Goal: Task Accomplishment & Management: Manage account settings

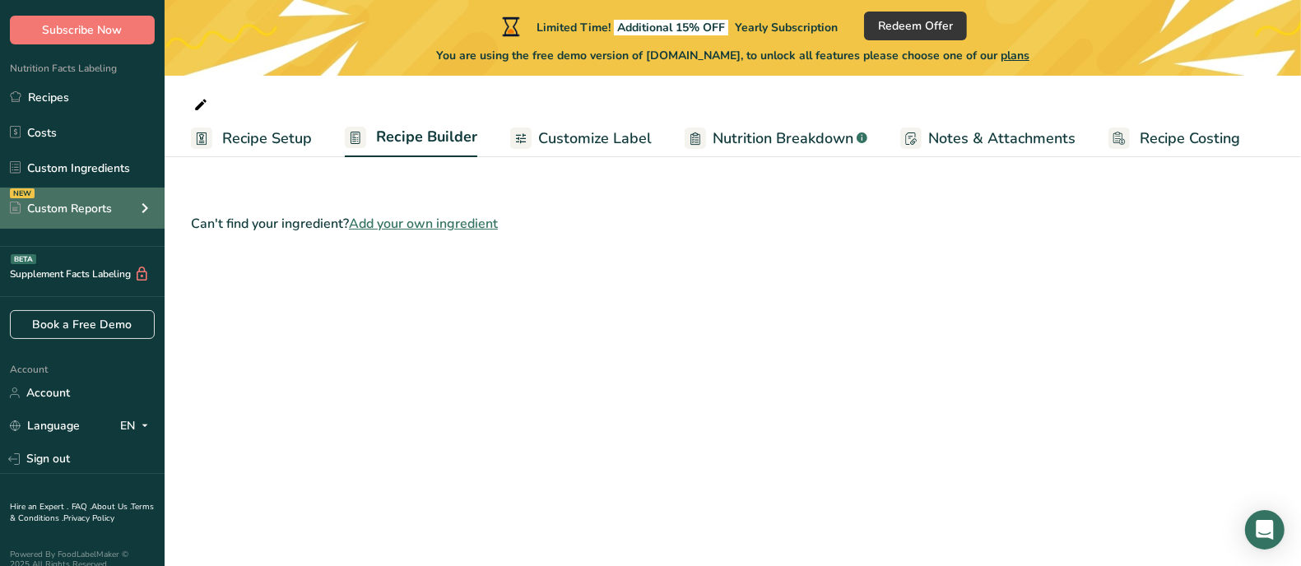
scroll to position [83, 0]
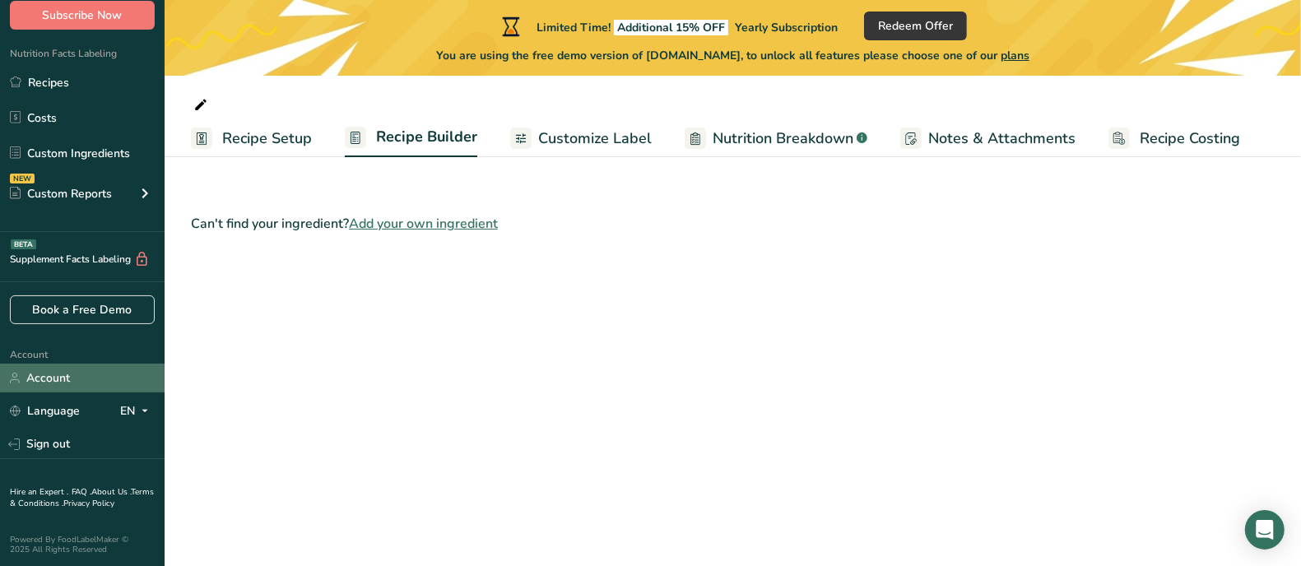
click at [38, 376] on link "Account" at bounding box center [82, 378] width 165 height 29
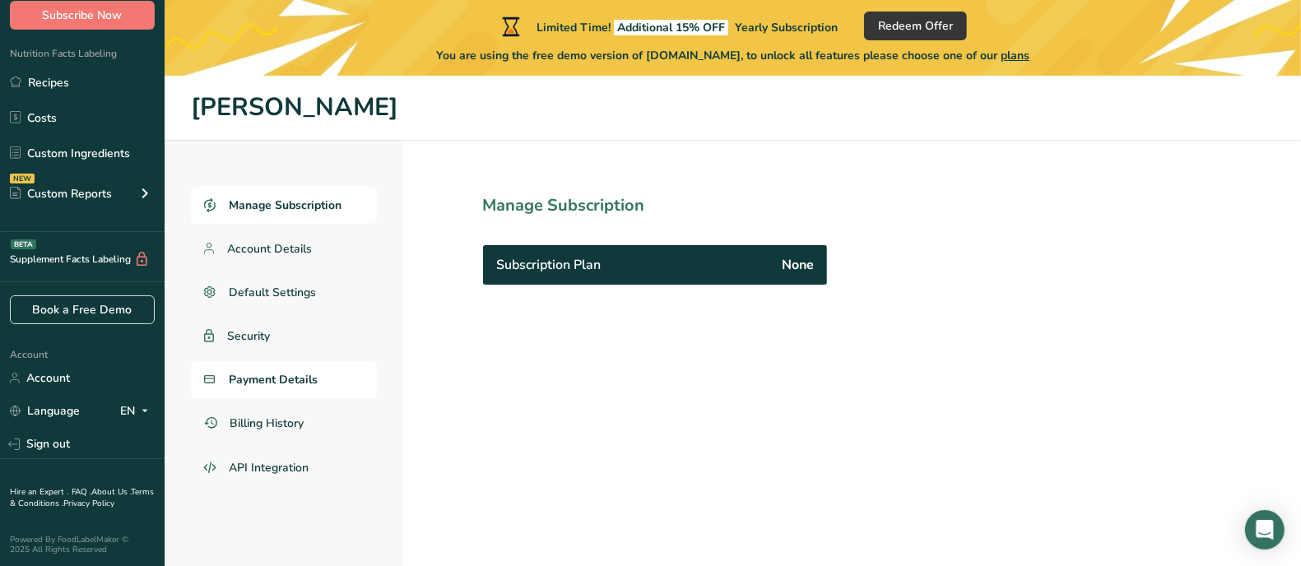
click at [288, 371] on span "Payment Details" at bounding box center [273, 379] width 89 height 17
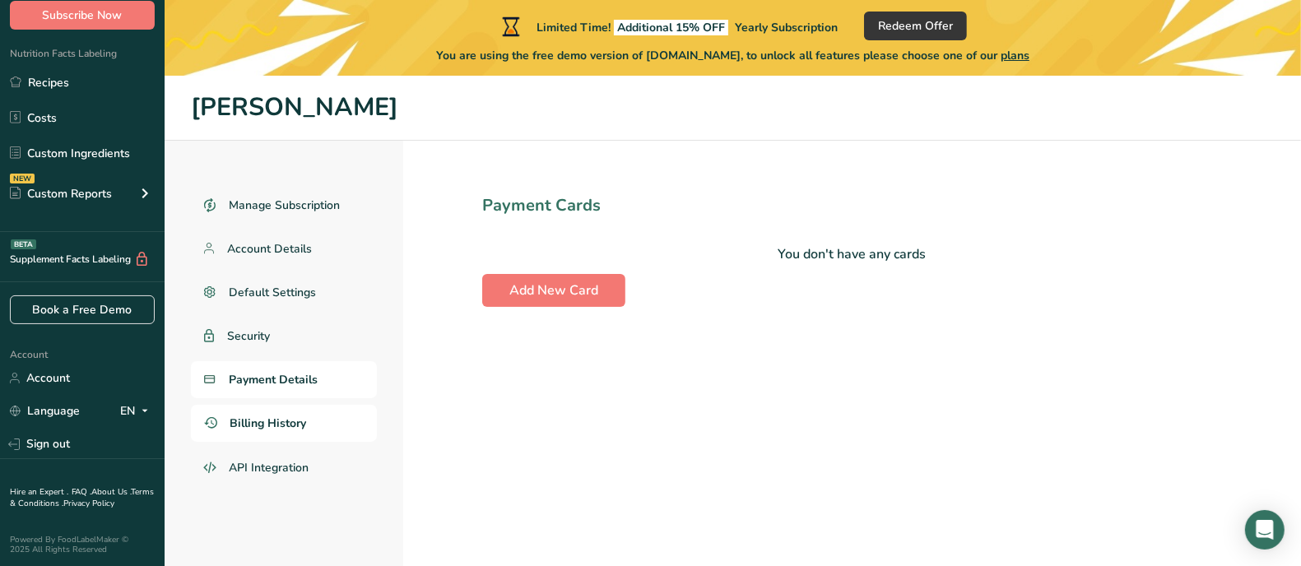
click at [280, 421] on span "Billing History" at bounding box center [268, 423] width 77 height 17
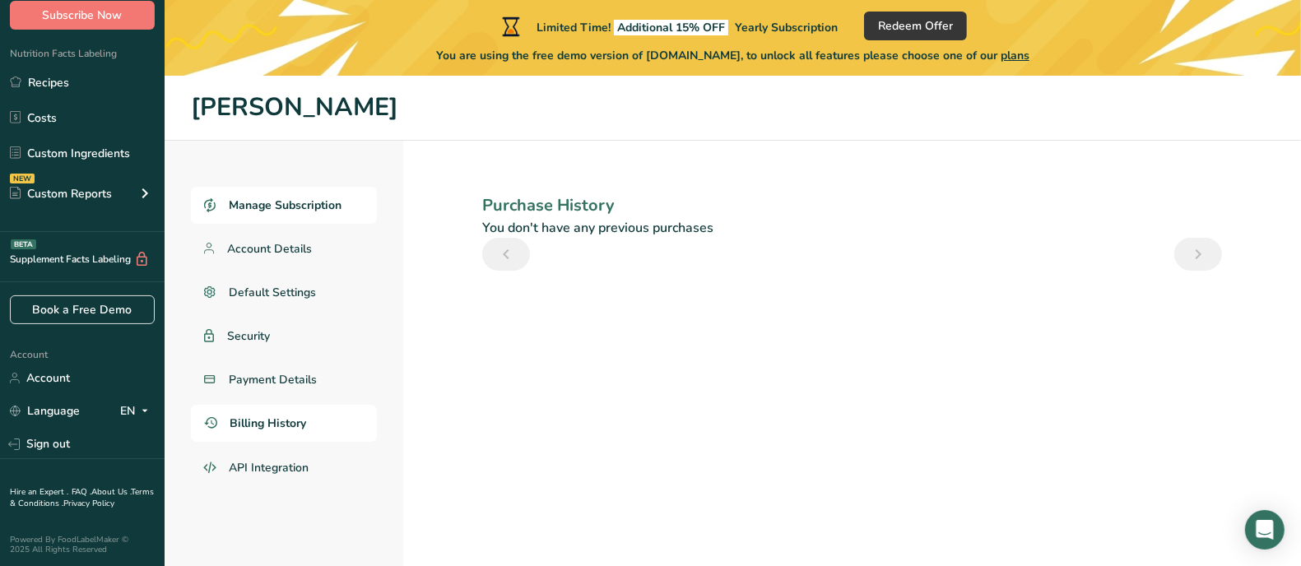
click at [303, 203] on span "Manage Subscription" at bounding box center [285, 205] width 113 height 17
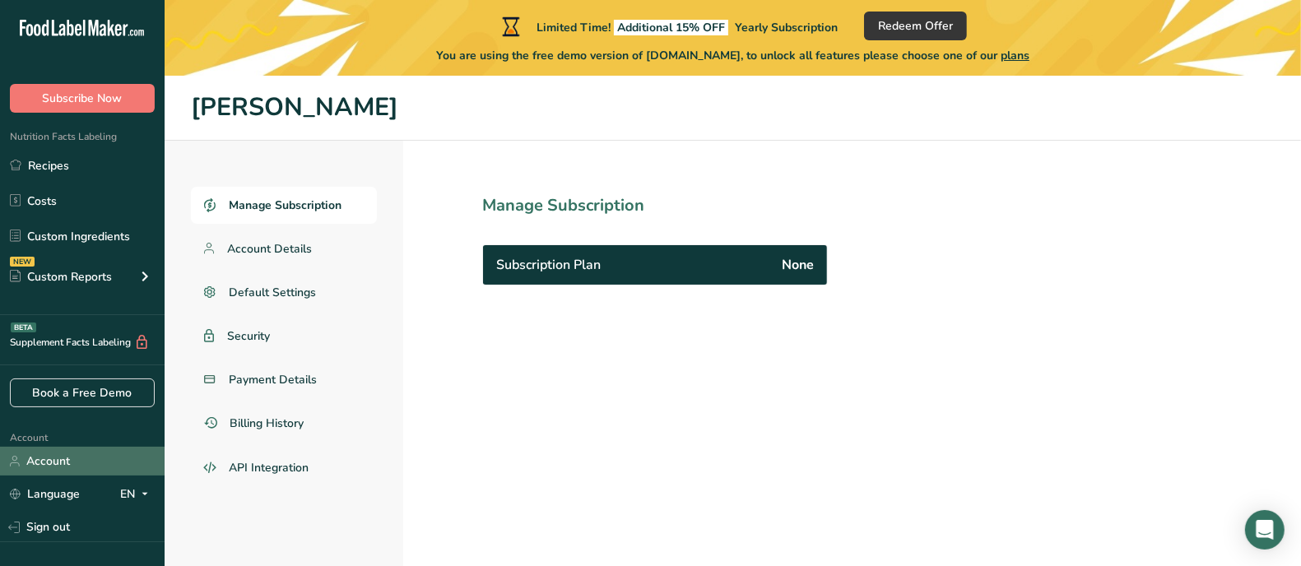
click at [62, 463] on link "Account" at bounding box center [82, 461] width 165 height 29
click at [46, 457] on link "Account" at bounding box center [82, 461] width 165 height 29
click at [286, 248] on span "Account Details" at bounding box center [270, 248] width 86 height 17
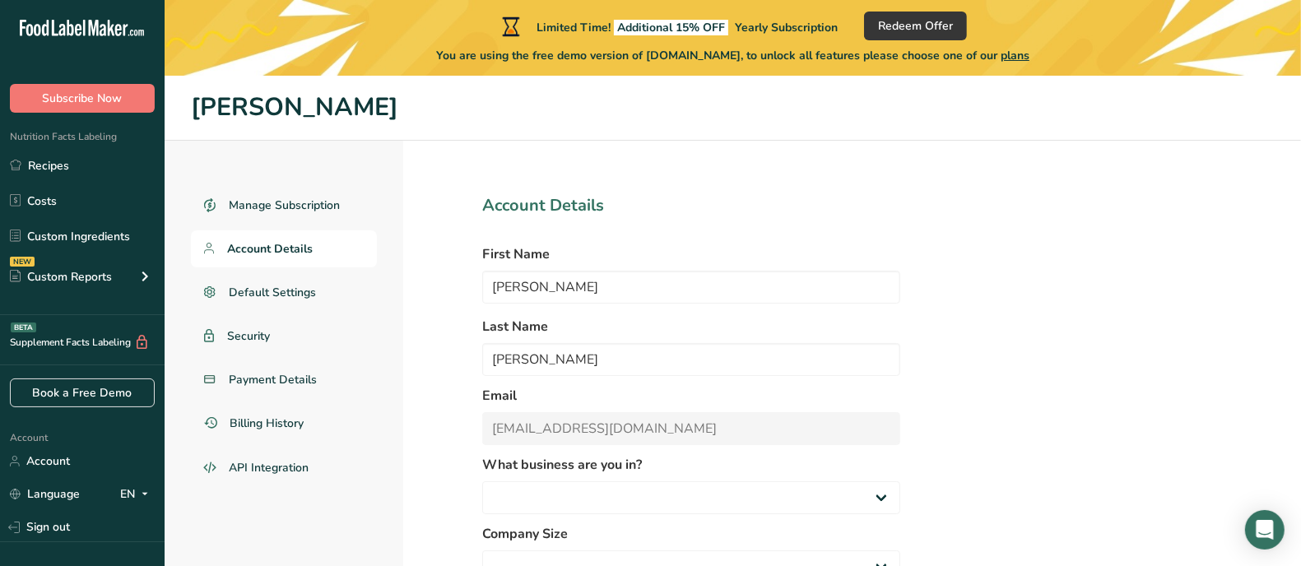
select select "8"
click at [61, 525] on link "Sign out" at bounding box center [82, 527] width 165 height 29
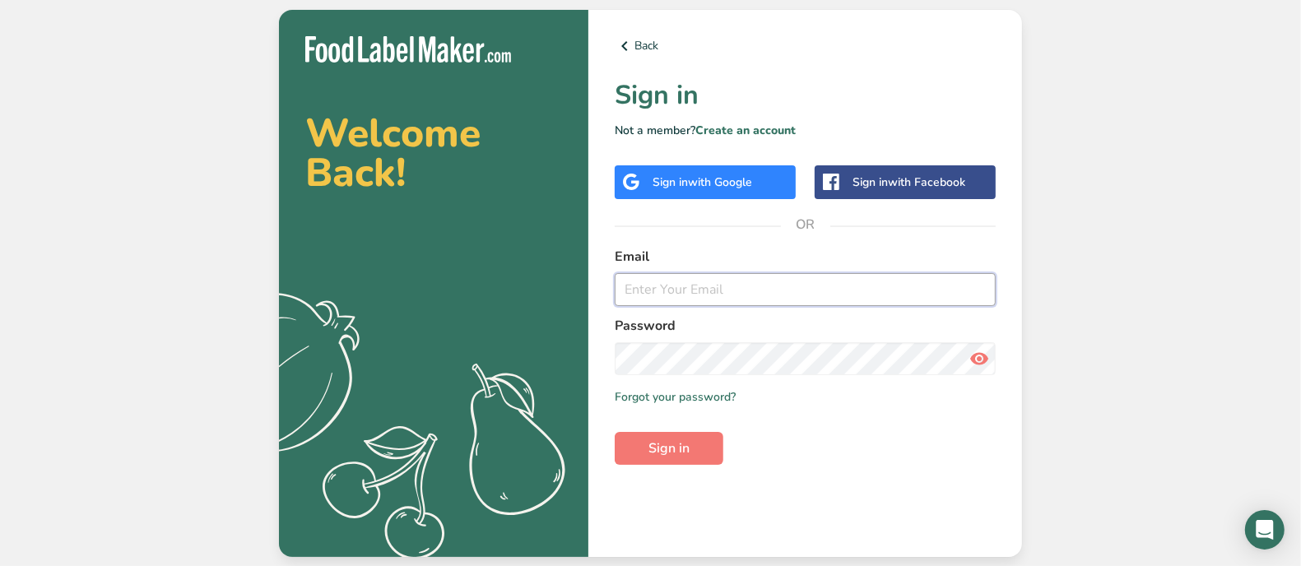
click at [738, 296] on input "email" at bounding box center [805, 289] width 381 height 33
type input "jpatheater@gmail.com"
click at [714, 445] on button "Sign in" at bounding box center [669, 448] width 109 height 33
click at [691, 399] on link "Forgot your password?" at bounding box center [675, 396] width 121 height 17
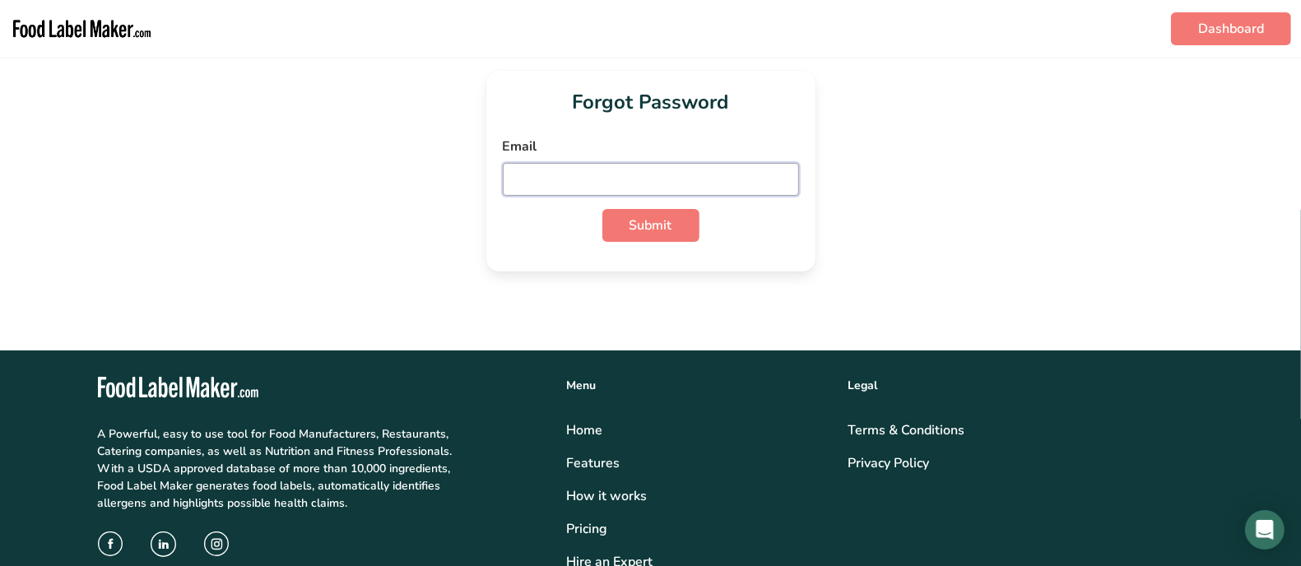
click at [605, 179] on input "email" at bounding box center [651, 179] width 296 height 33
type input "jpatheater@gmail.com"
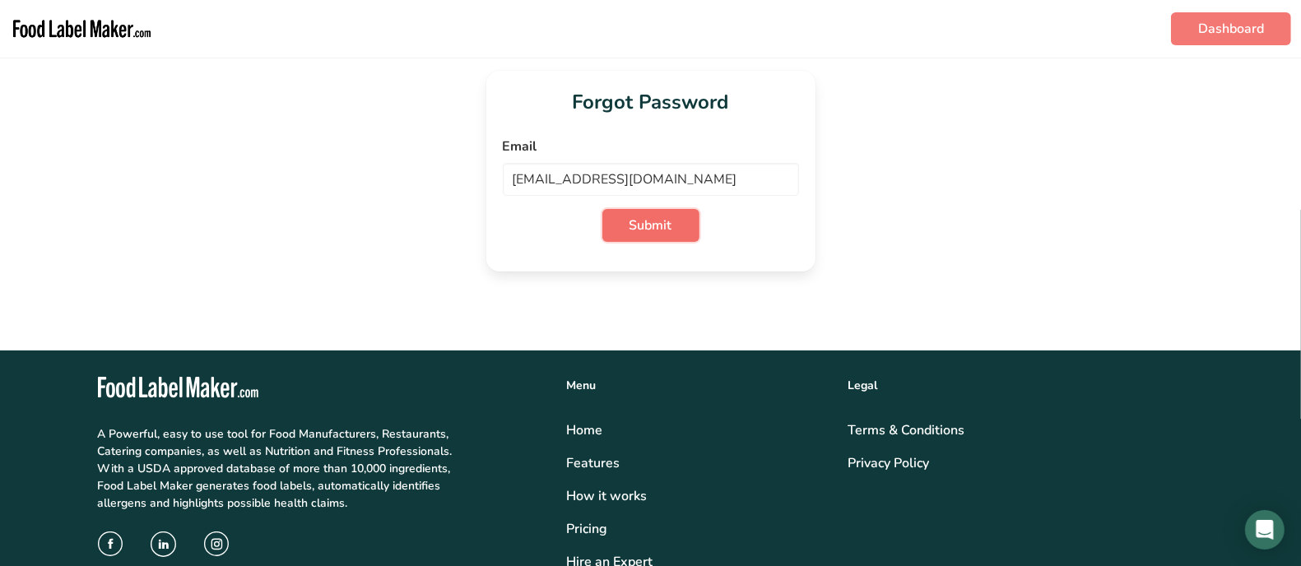
click at [653, 220] on span "Submit" at bounding box center [651, 226] width 43 height 20
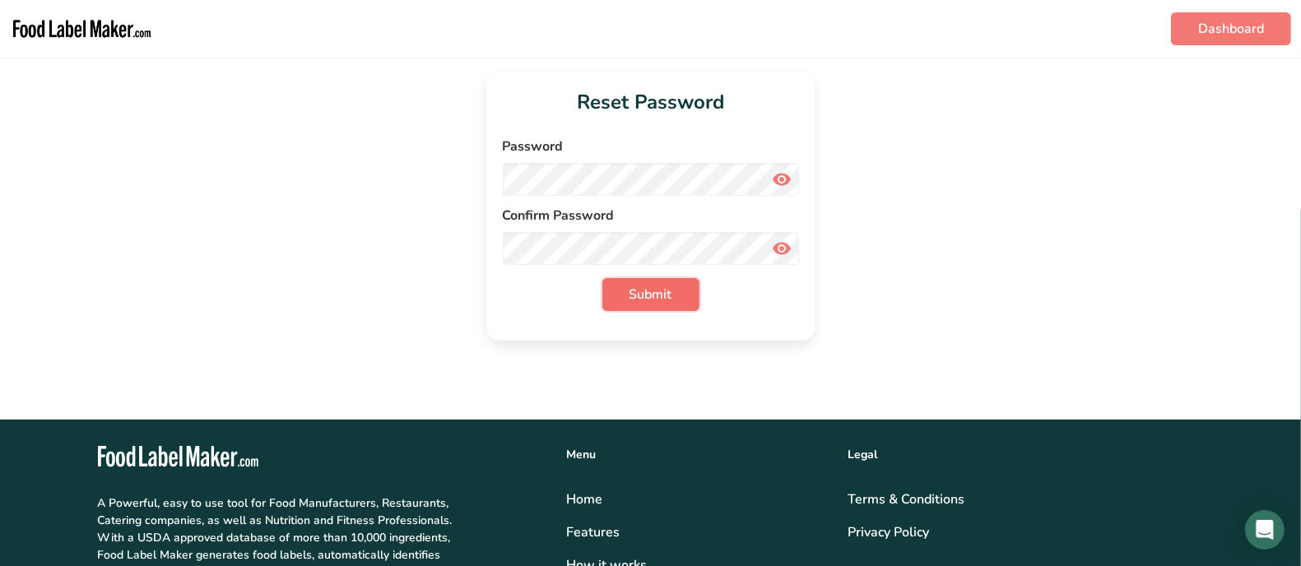
click at [646, 291] on span "Submit" at bounding box center [651, 295] width 43 height 20
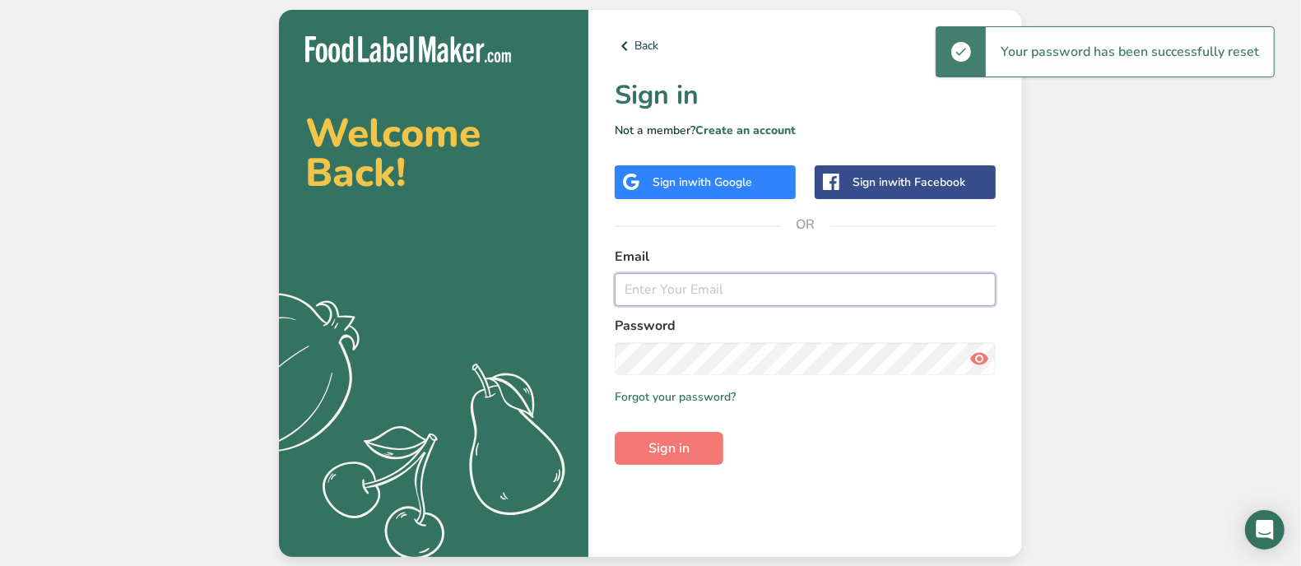
click at [667, 288] on input "email" at bounding box center [805, 289] width 381 height 33
type input "jpatheater@gmail.com"
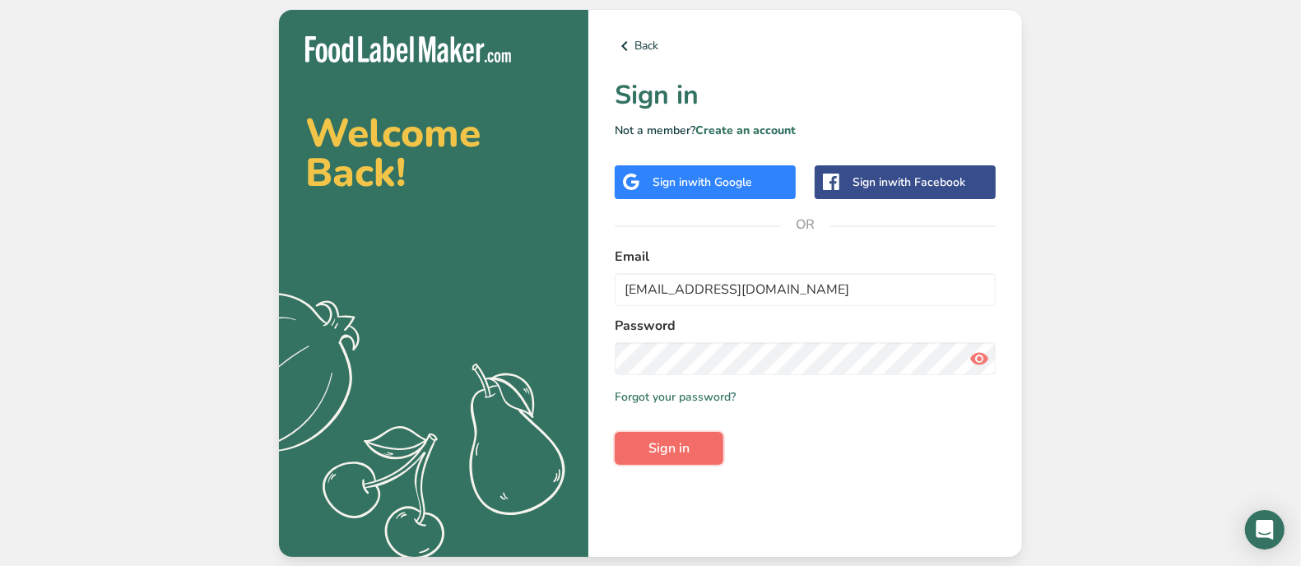
click at [700, 436] on button "Sign in" at bounding box center [669, 448] width 109 height 33
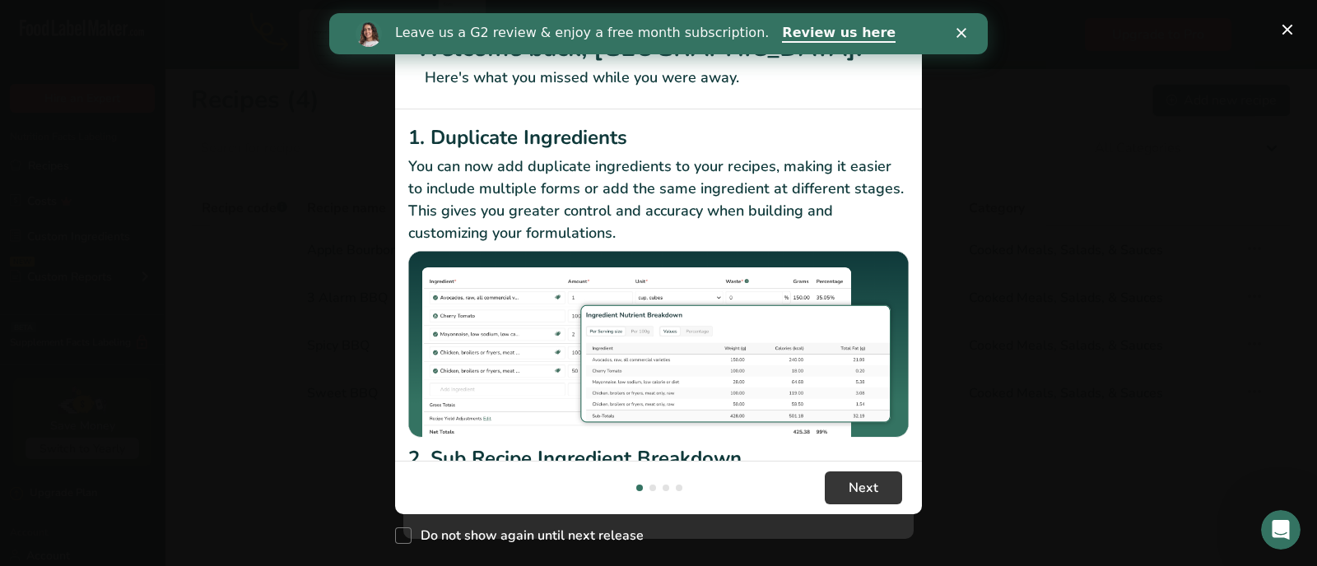
drag, startPoint x: 963, startPoint y: 29, endPoint x: 980, endPoint y: 25, distance: 17.8
click at [980, 25] on div "Leave us a G2 review & enjoy a free month subscription. Review us here" at bounding box center [658, 34] width 658 height 28
click at [1291, 29] on button "New Features" at bounding box center [1287, 29] width 26 height 26
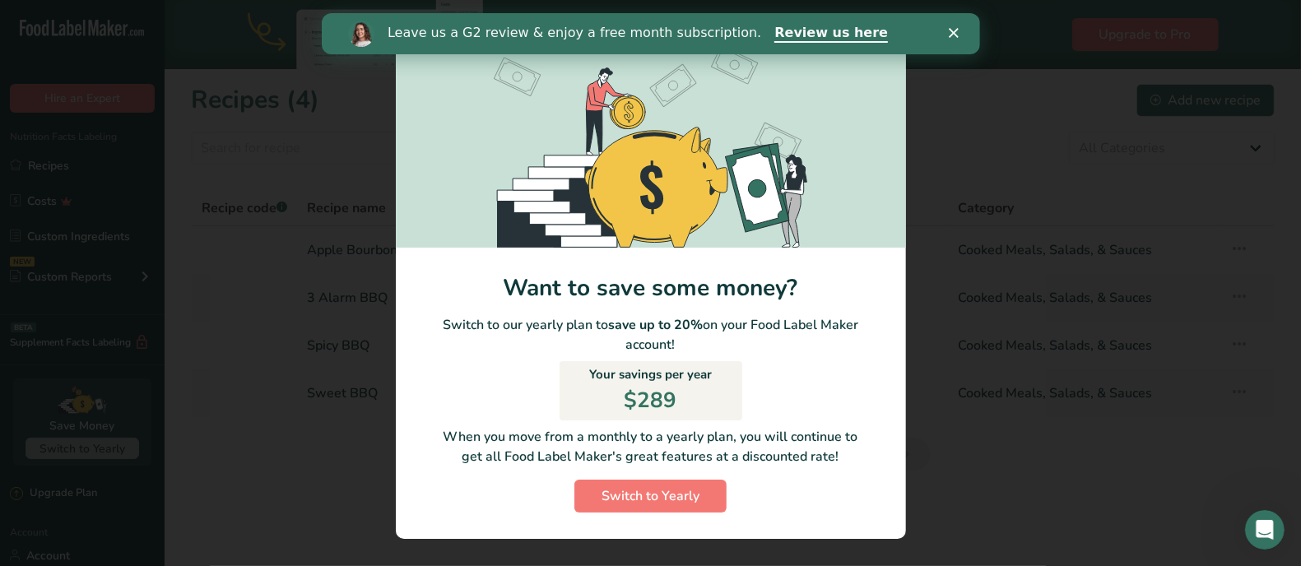
click at [954, 29] on icon "Close" at bounding box center [953, 33] width 10 height 10
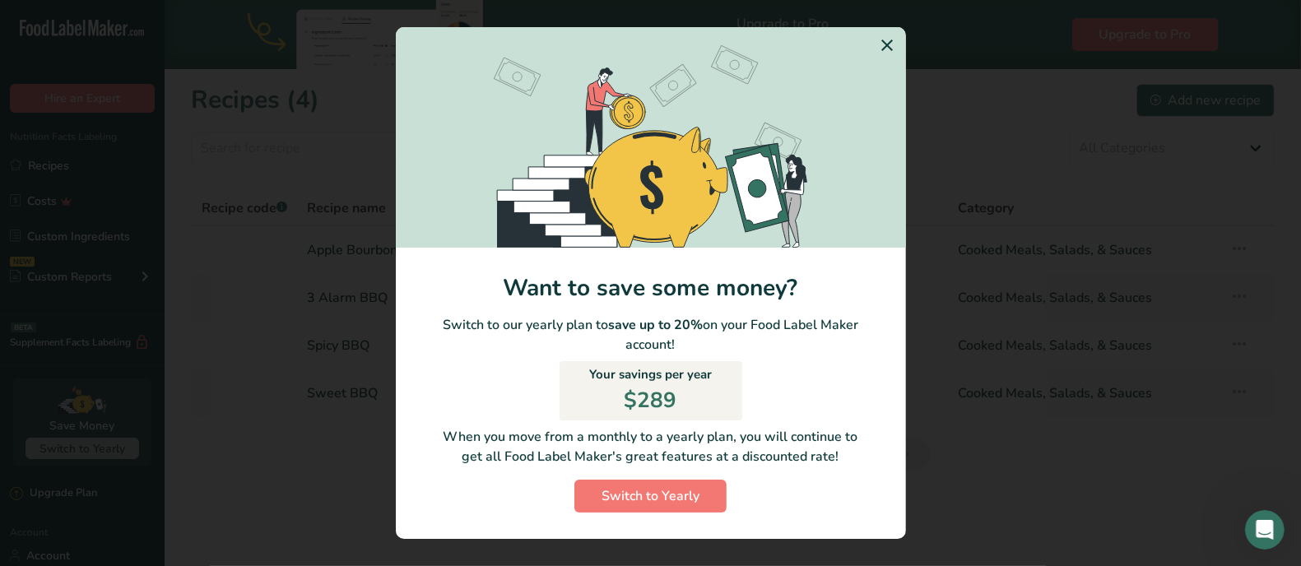
click at [881, 39] on icon "Switch to Yearly Modal" at bounding box center [888, 45] width 20 height 30
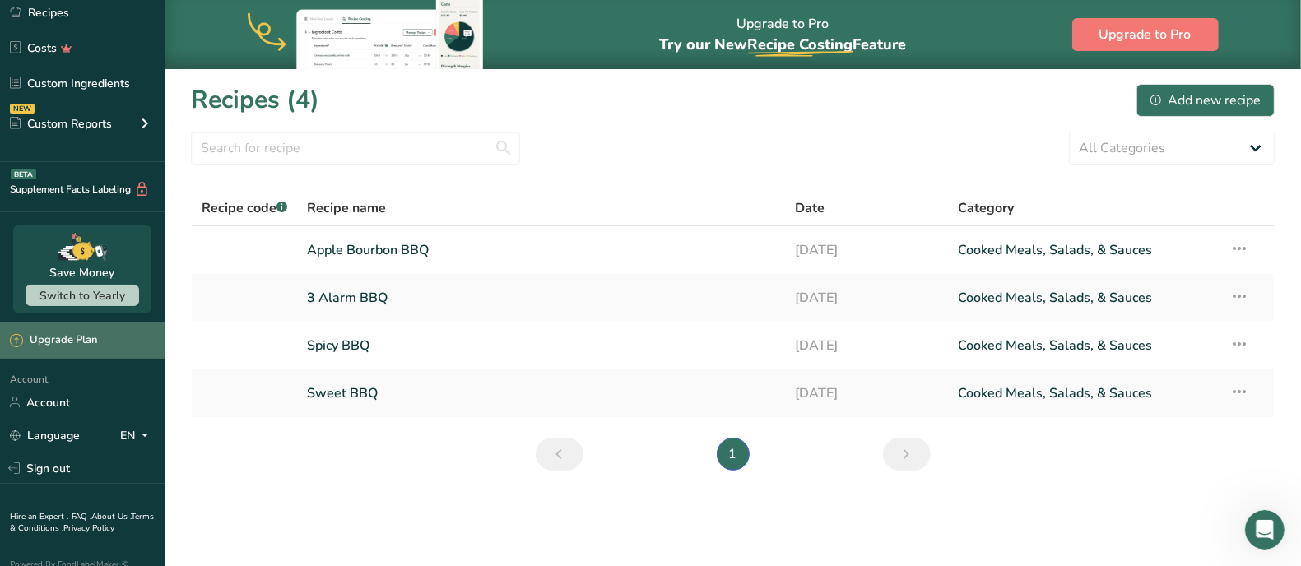
scroll to position [176, 0]
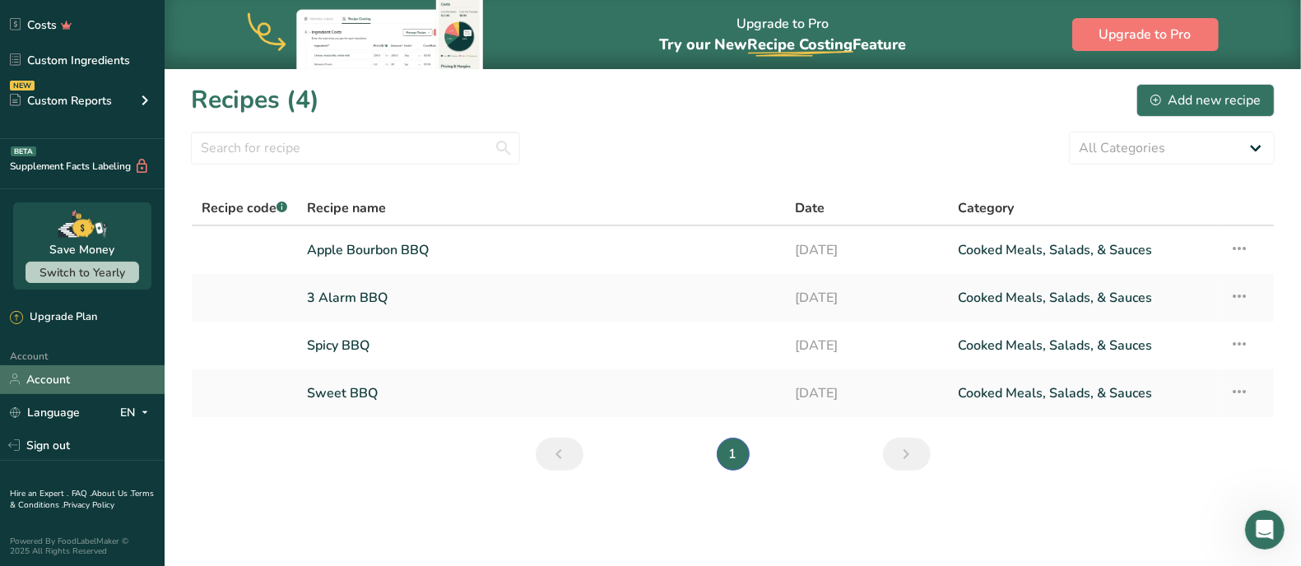
click at [48, 370] on link "Account" at bounding box center [82, 379] width 165 height 29
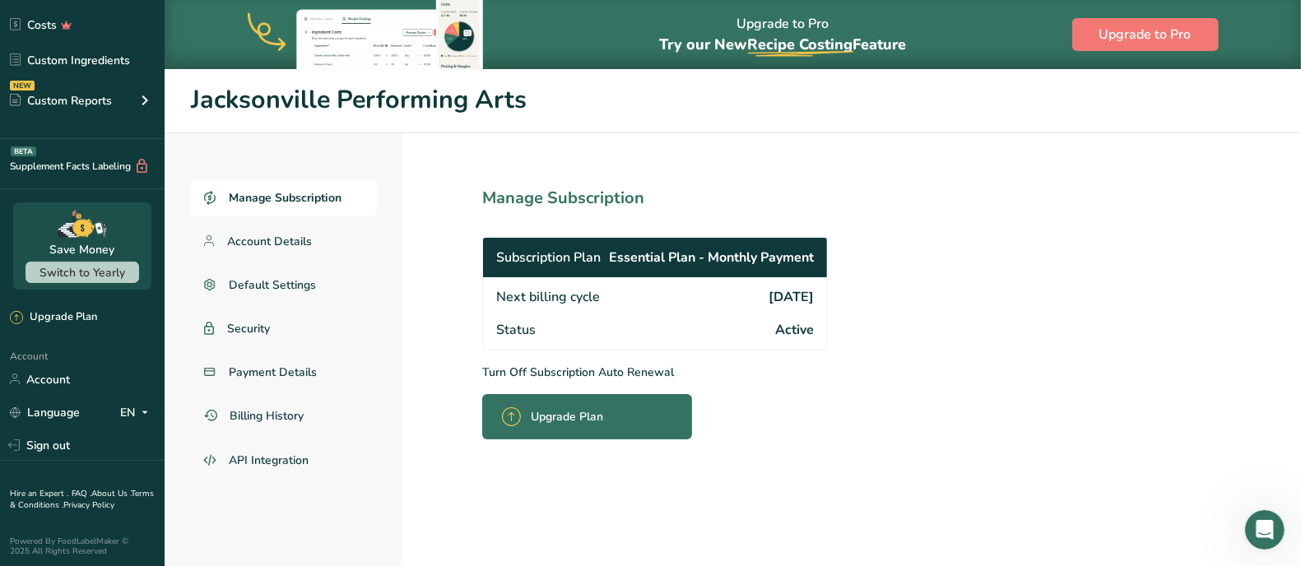
click at [617, 373] on p "Turn Off Subscription Auto Renewal" at bounding box center [691, 372] width 418 height 17
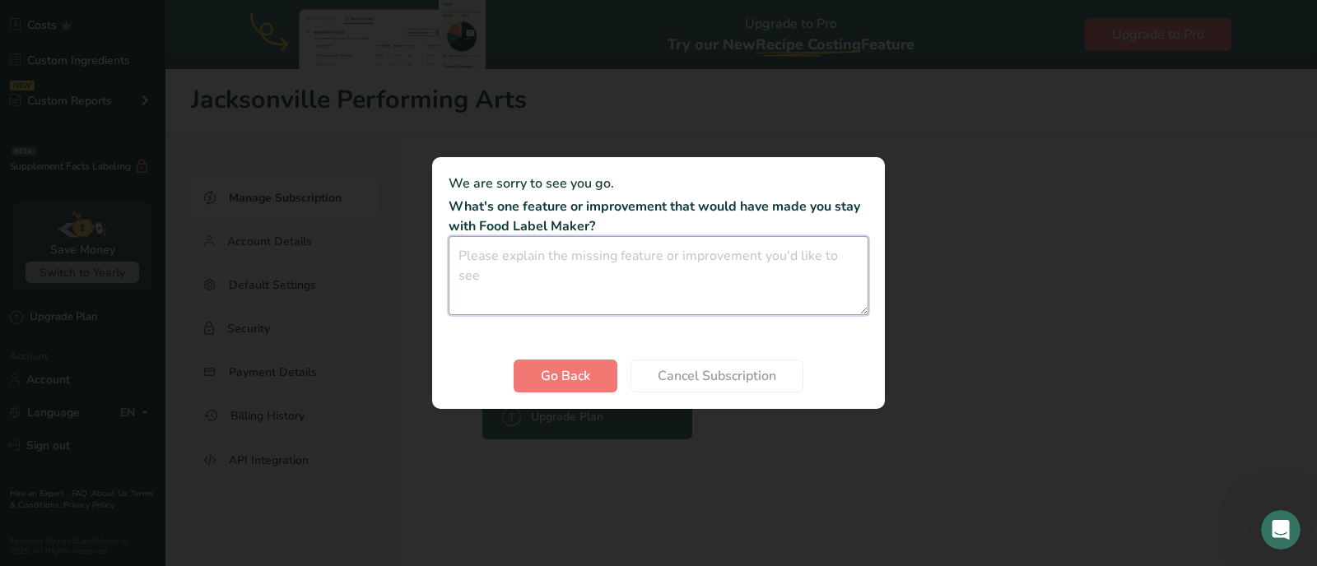
click at [608, 264] on textarea "Cancel subscription modal" at bounding box center [659, 275] width 420 height 79
click at [609, 262] on textarea "Cancel subscription modal" at bounding box center [659, 275] width 420 height 79
click at [526, 273] on textarea "I did not dee any. We just stopped for now. once we get mor products wew will re" at bounding box center [659, 275] width 420 height 79
click at [816, 257] on textarea "I did not dee any. We just stopped for now. once we get mor products newwill re" at bounding box center [659, 275] width 420 height 79
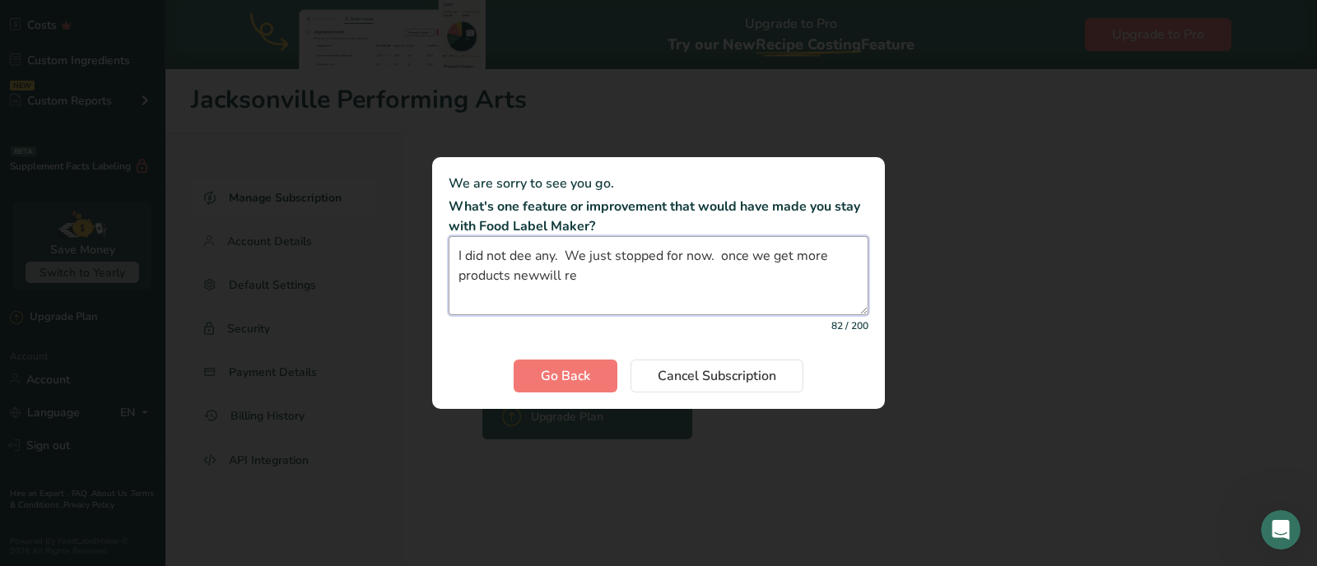
click at [523, 275] on textarea "I did not dee any. We just stopped for now. once we get more products newwill re" at bounding box center [659, 275] width 420 height 79
click at [516, 253] on textarea "I did not dee any. We just stopped for now. once we get more products we will c…" at bounding box center [659, 275] width 420 height 79
type textarea "I did not see any. We just stopped for now. once we get more products we will c…"
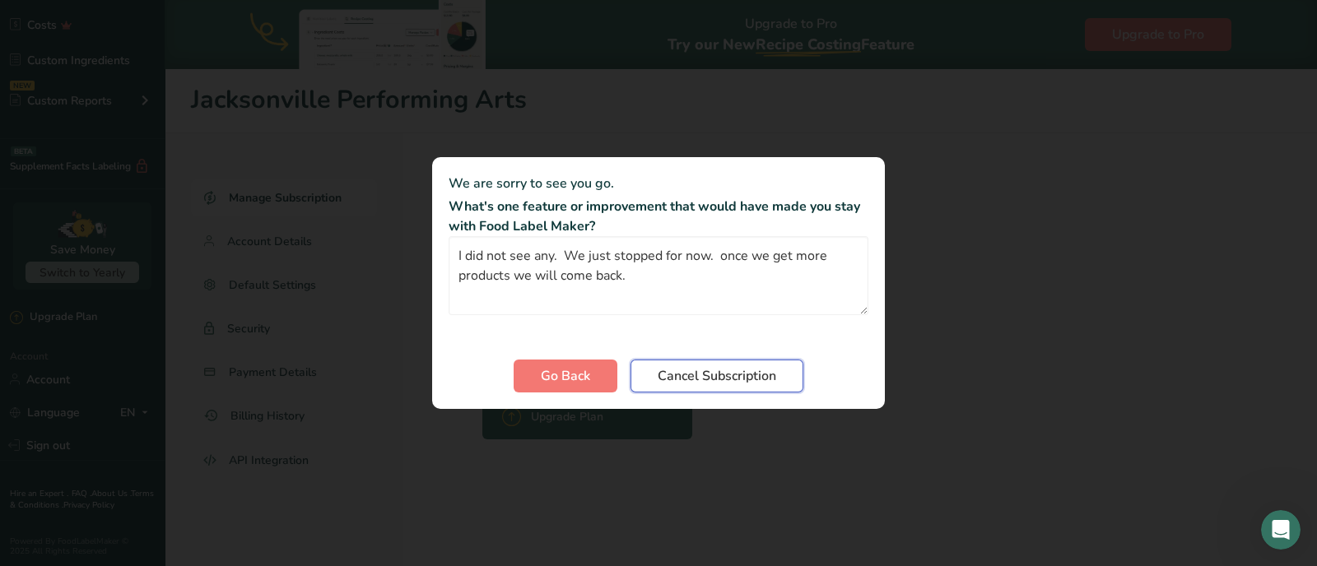
click at [723, 377] on span "Cancel Subscription" at bounding box center [717, 376] width 119 height 20
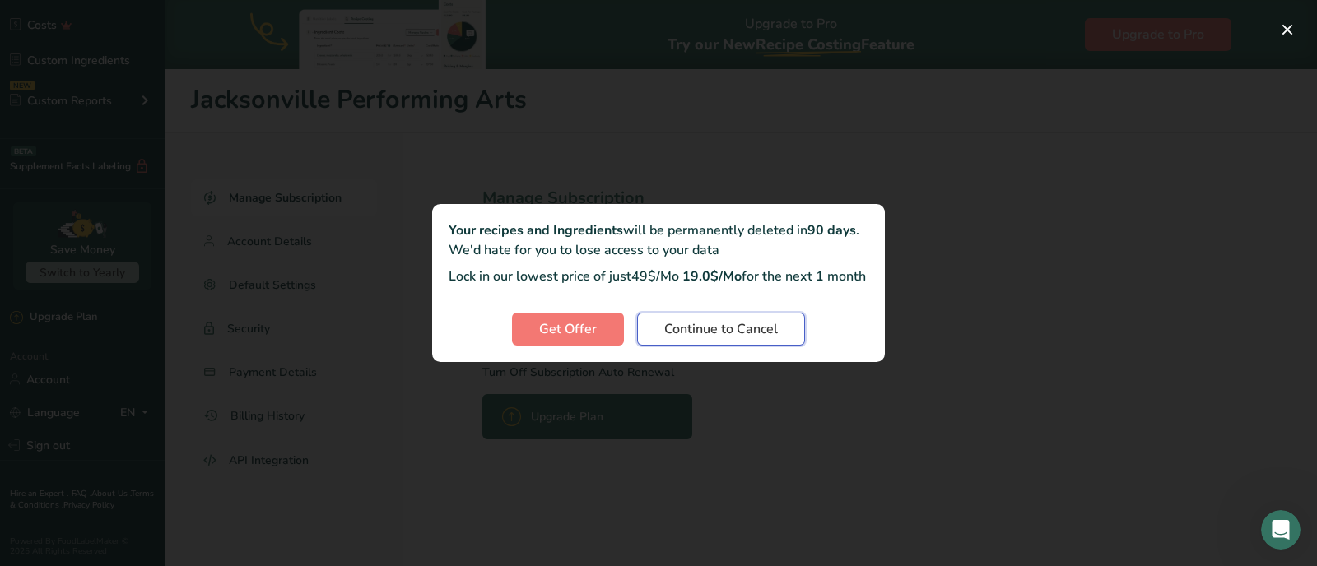
click at [736, 338] on span "Continue to Cancel" at bounding box center [721, 329] width 114 height 20
